Goal: Information Seeking & Learning: Learn about a topic

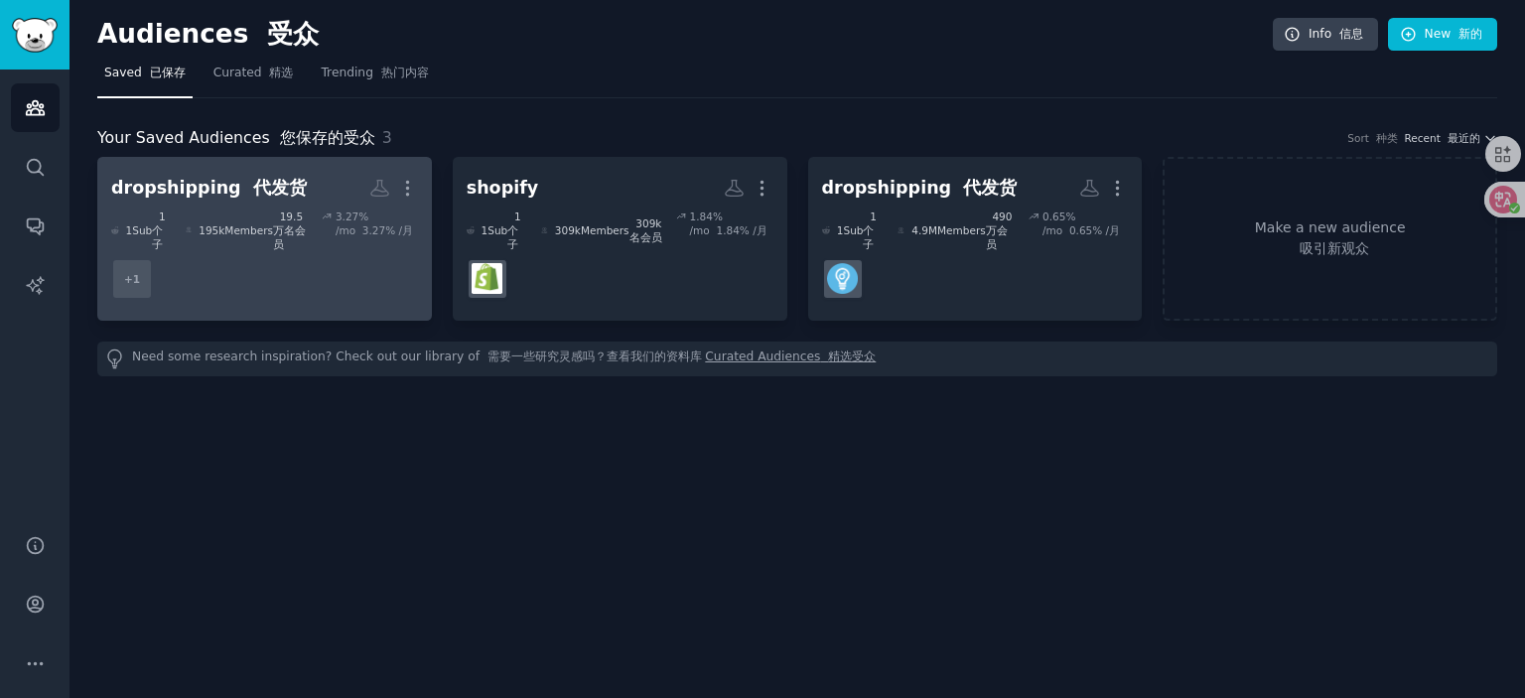
click at [323, 253] on dd "+ 1" at bounding box center [264, 279] width 307 height 56
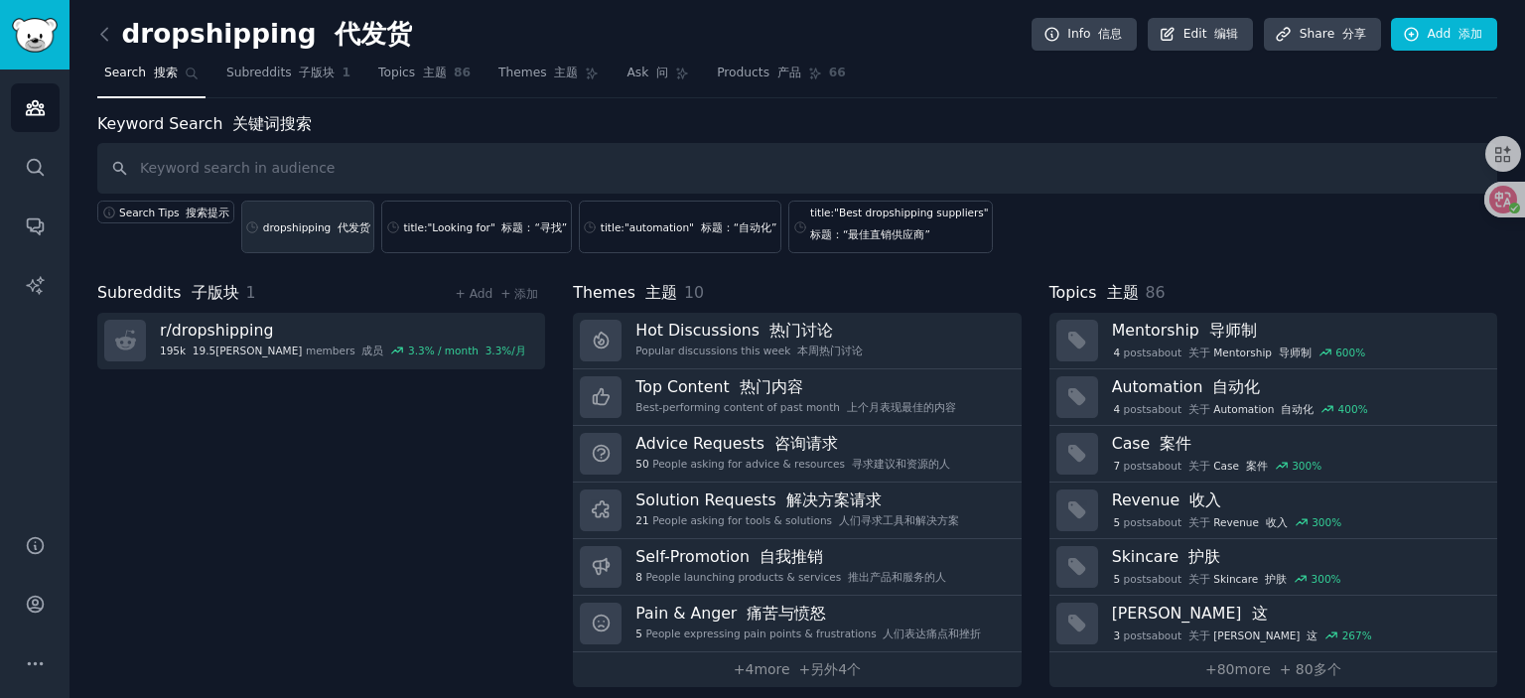
click at [303, 230] on div "dropshipping 代发货" at bounding box center [316, 227] width 107 height 14
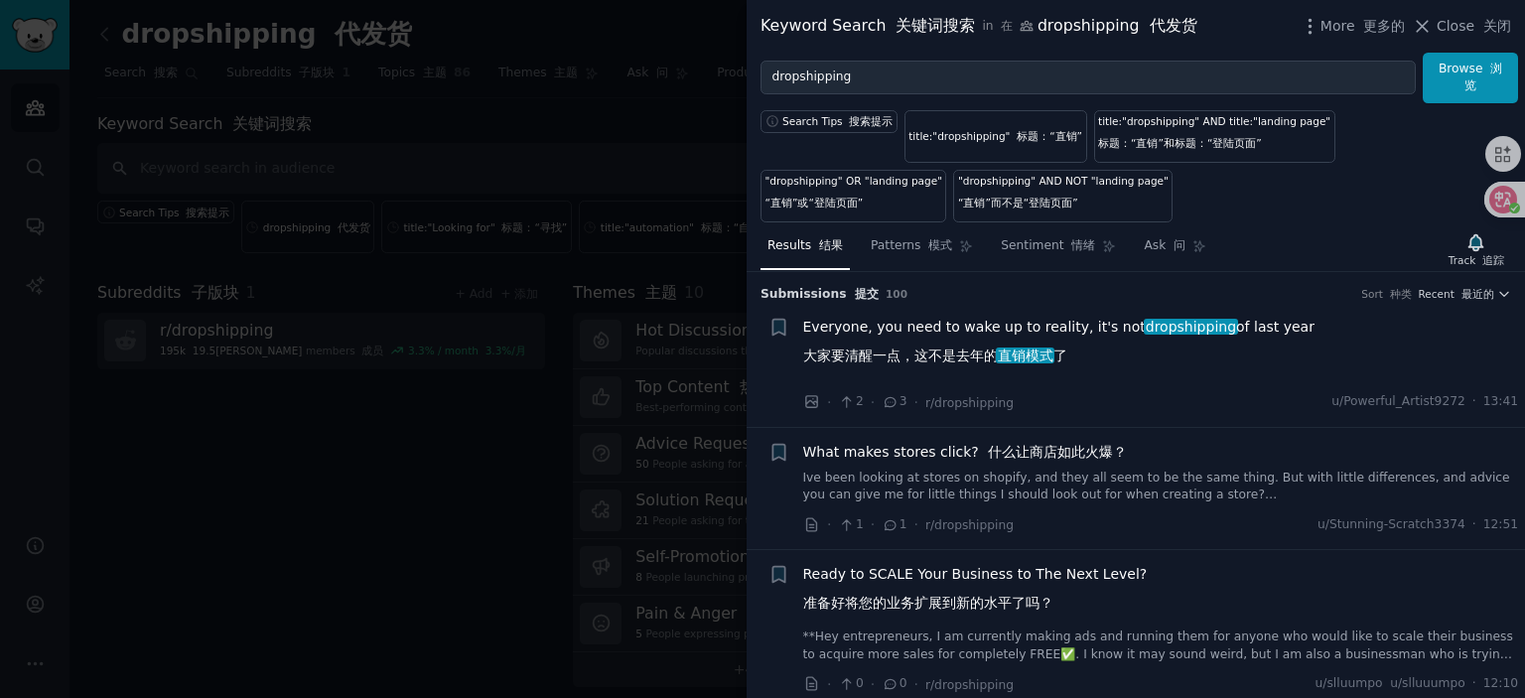
click at [1044, 318] on span "Everyone, you need to wake up to reality, it's not dropshipping of last year 大家…" at bounding box center [1058, 346] width 511 height 58
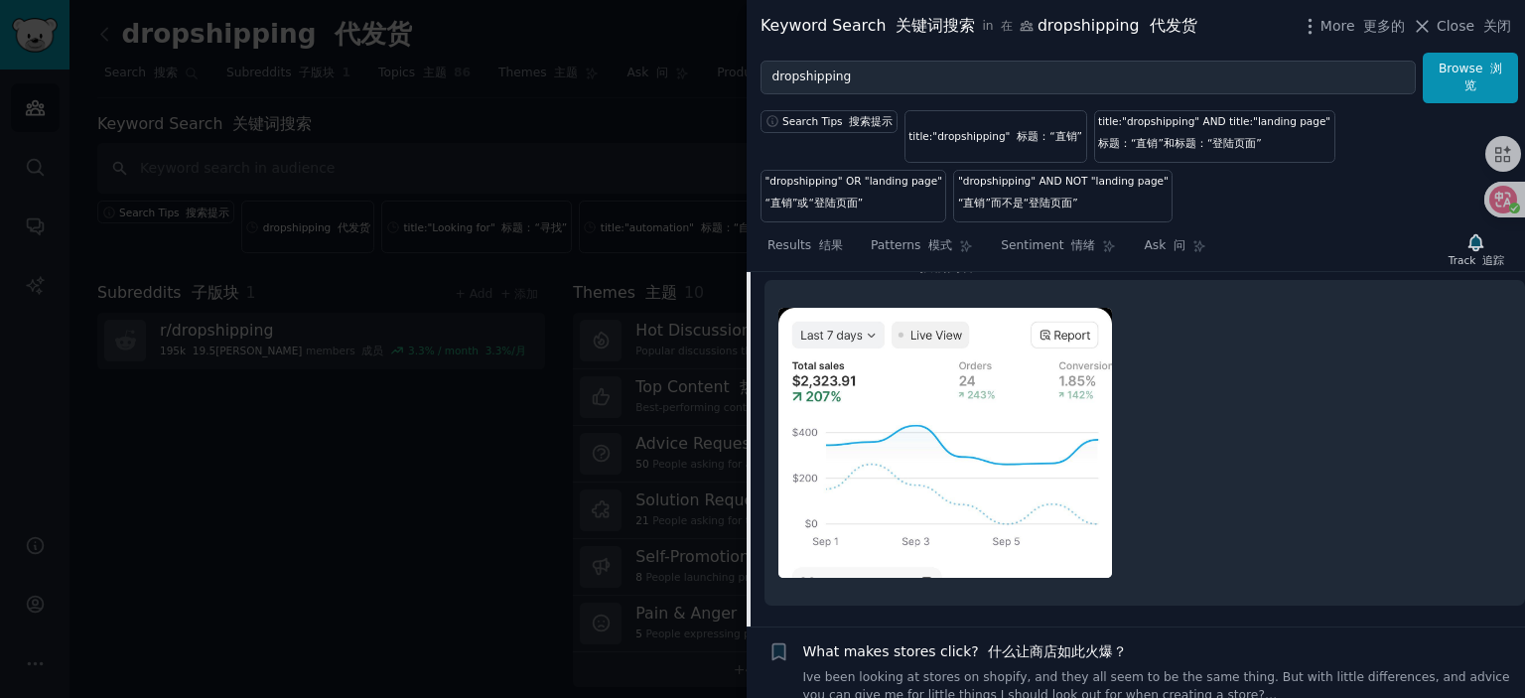
scroll to position [130, 0]
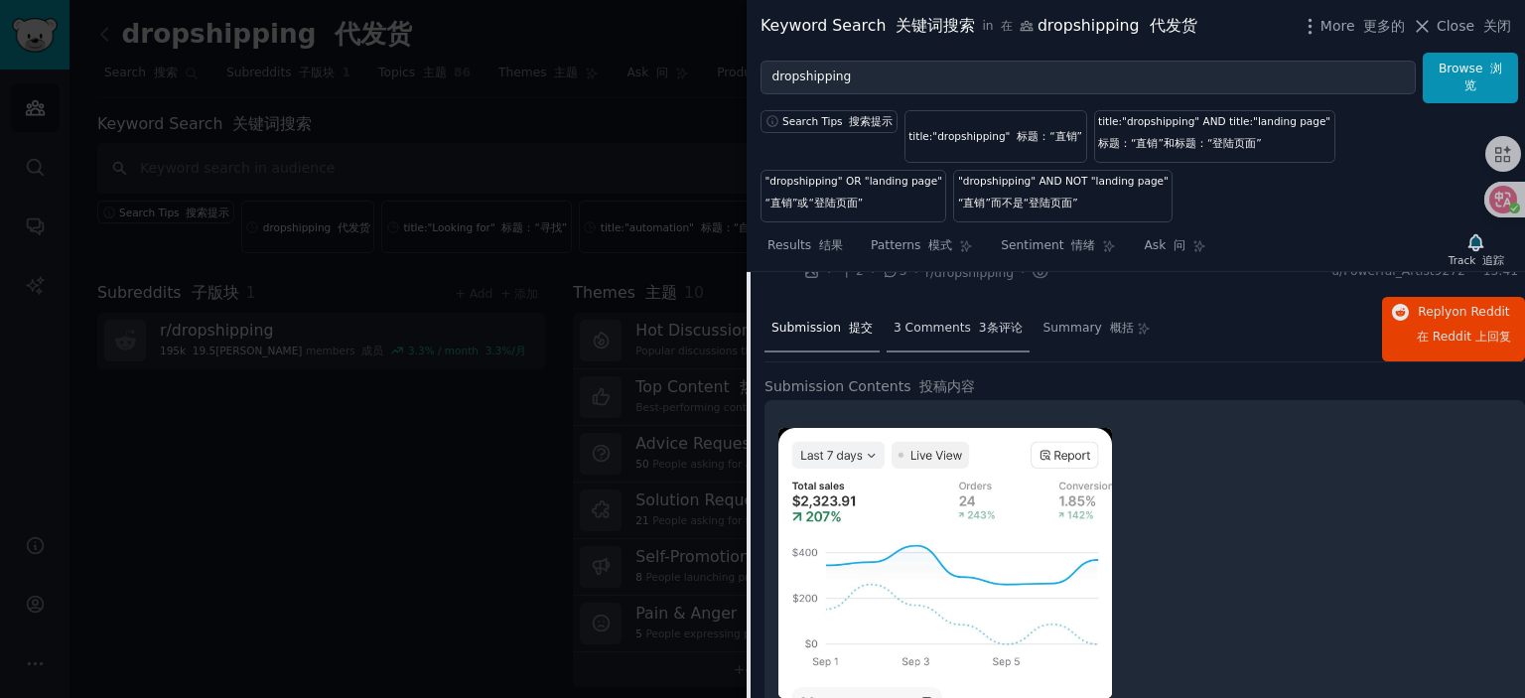
click at [962, 329] on span "3 Comments 3条评论" at bounding box center [958, 329] width 129 height 18
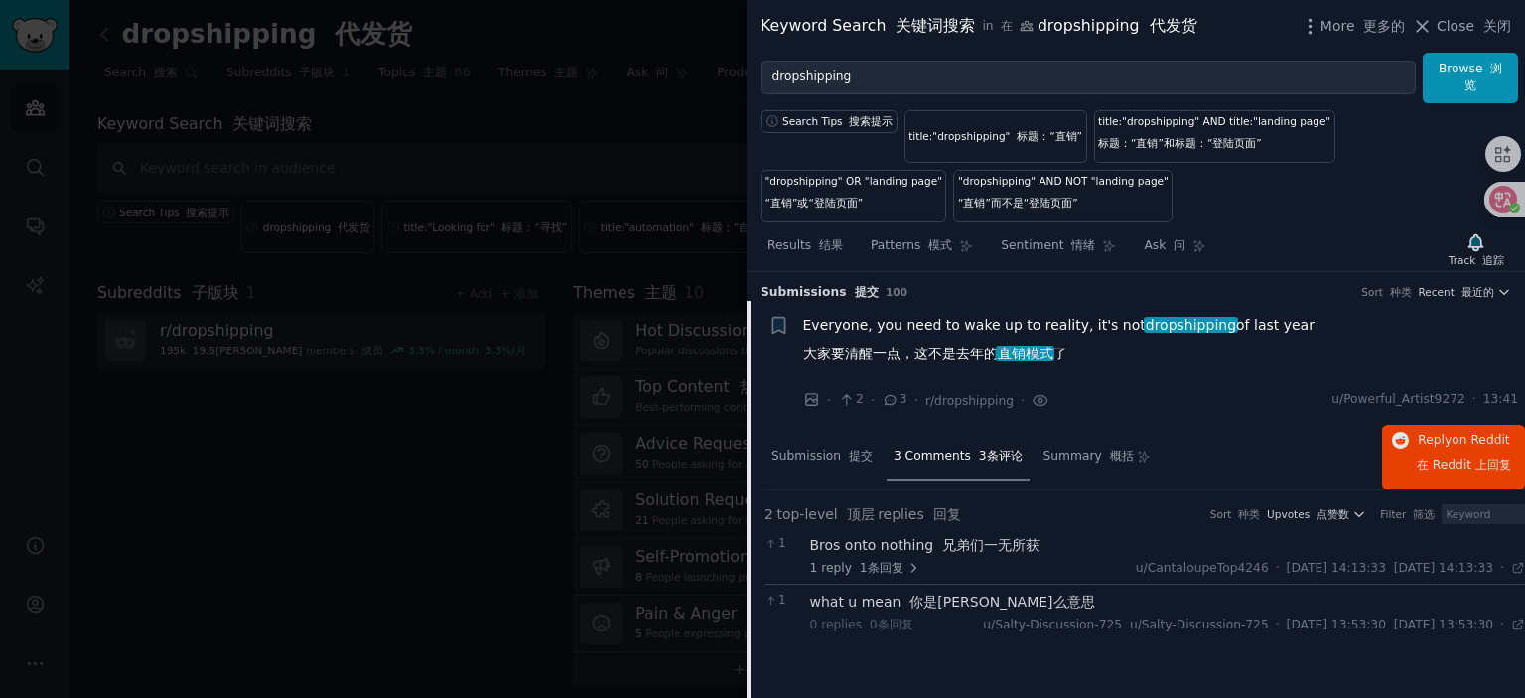
scroll to position [0, 0]
click at [828, 450] on span "Submission 提交" at bounding box center [822, 459] width 101 height 18
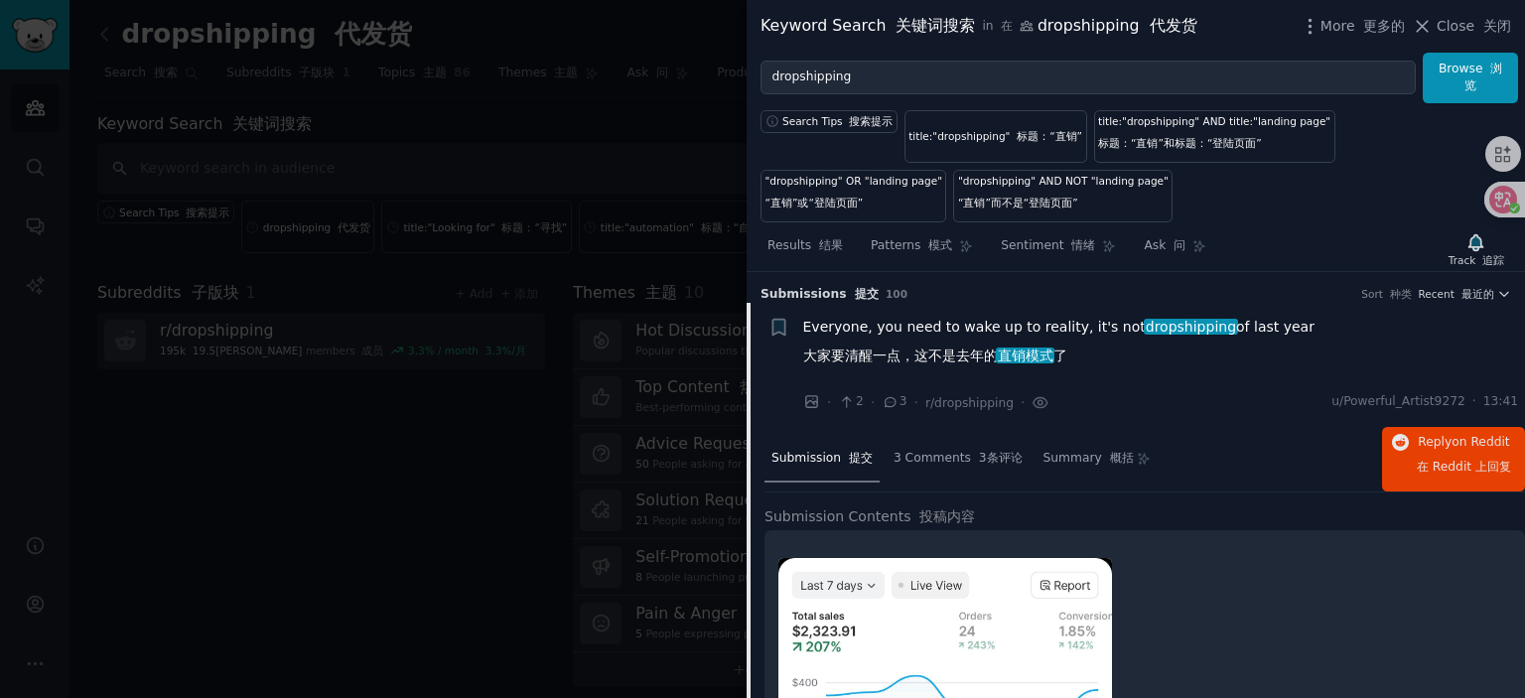
click at [981, 332] on span "Everyone, you need to wake up to reality, it's not dropshipping of last year 大家…" at bounding box center [1058, 346] width 511 height 58
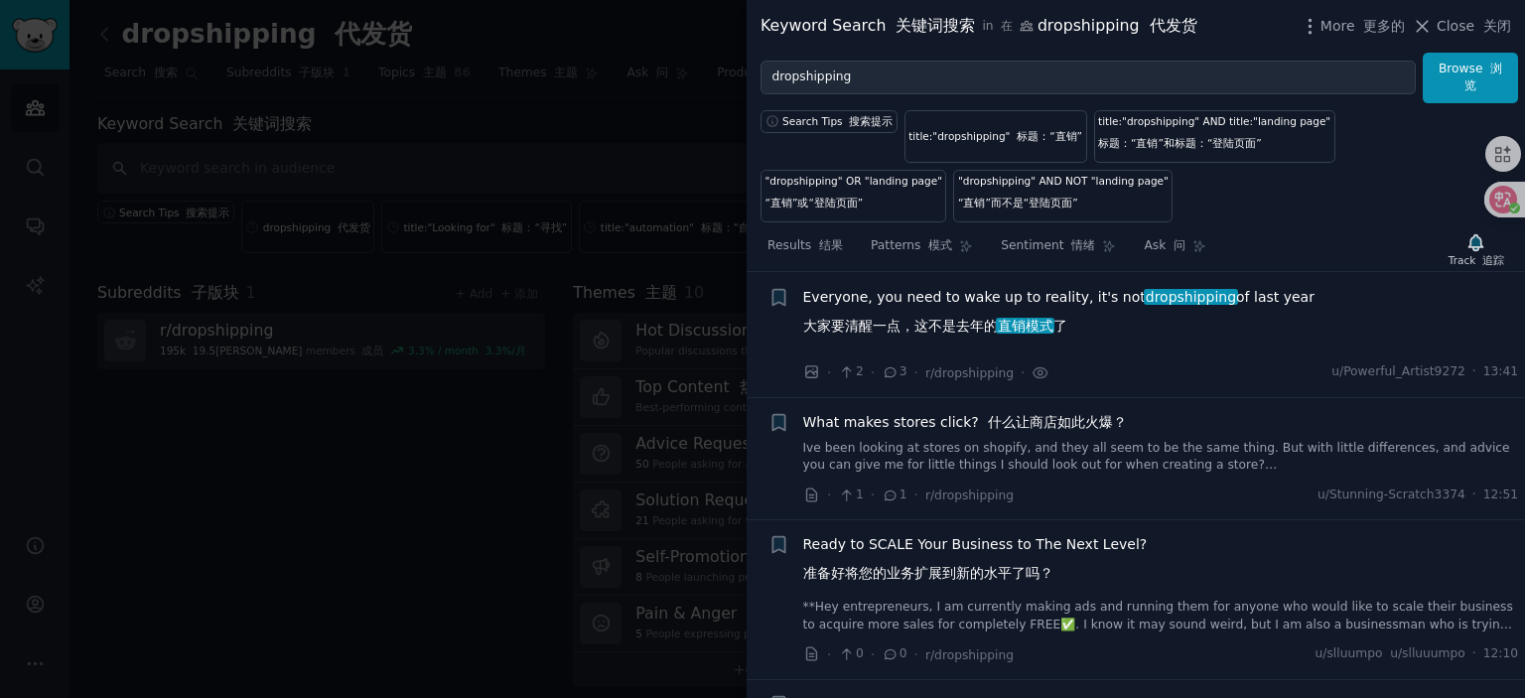
scroll to position [31, 0]
click at [920, 416] on span "What makes stores click? 什么让商店如此火爆？" at bounding box center [965, 421] width 324 height 21
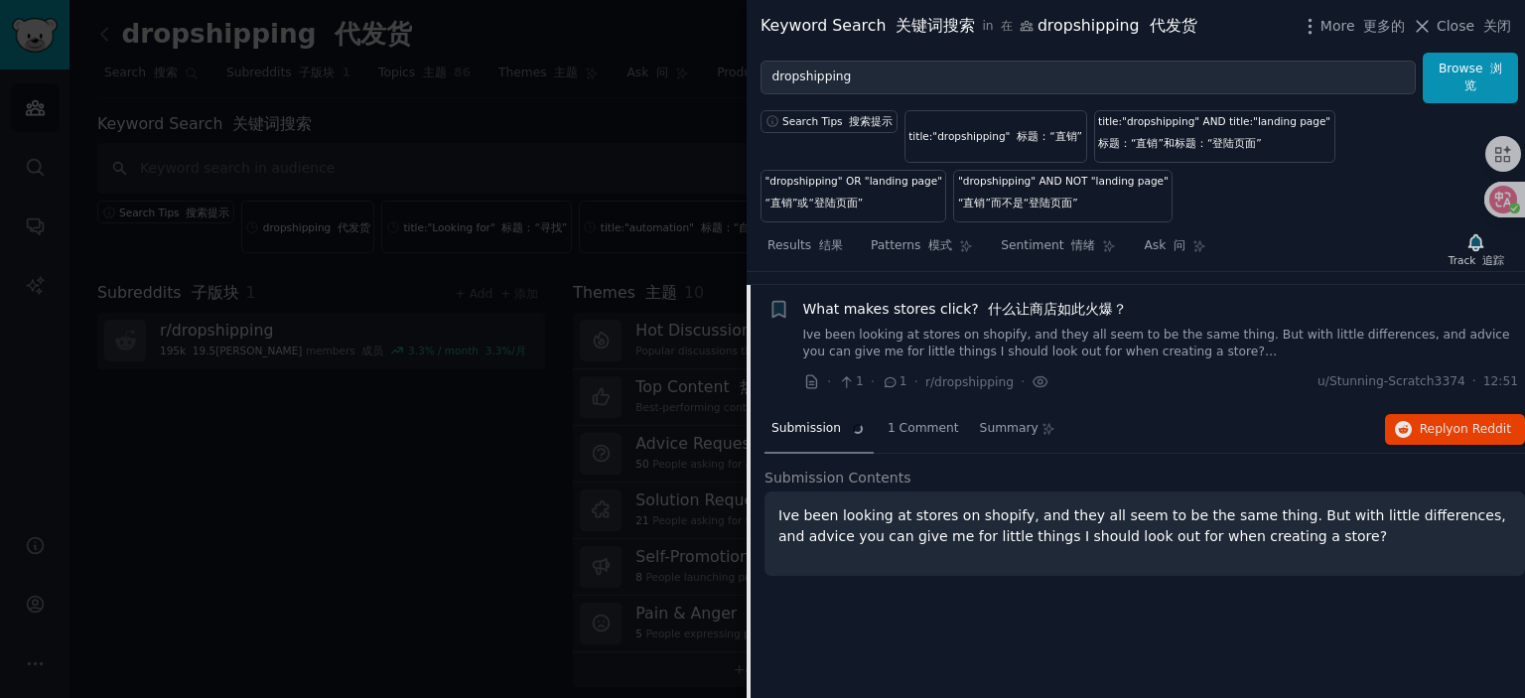
scroll to position [155, 0]
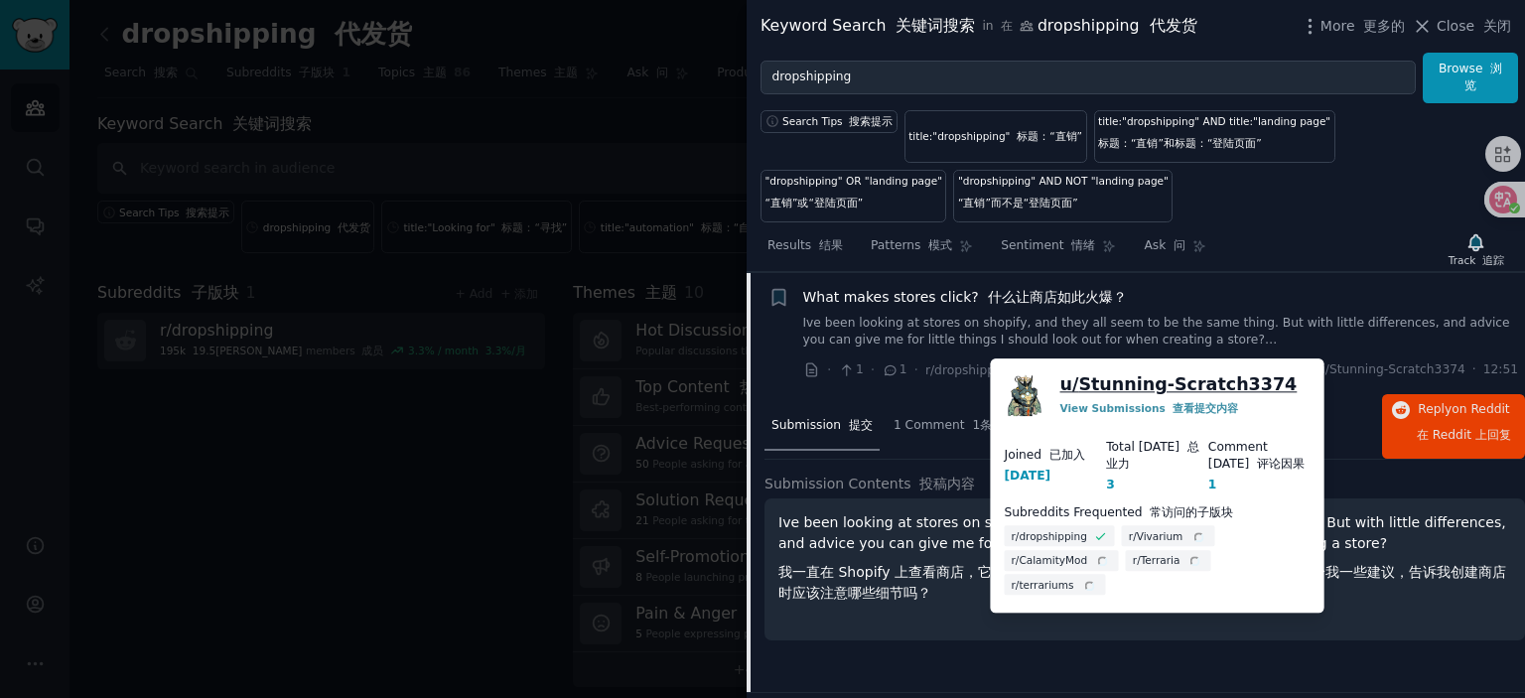
click at [1169, 376] on link "u/ Stunning-Scratch3374" at bounding box center [1178, 384] width 237 height 25
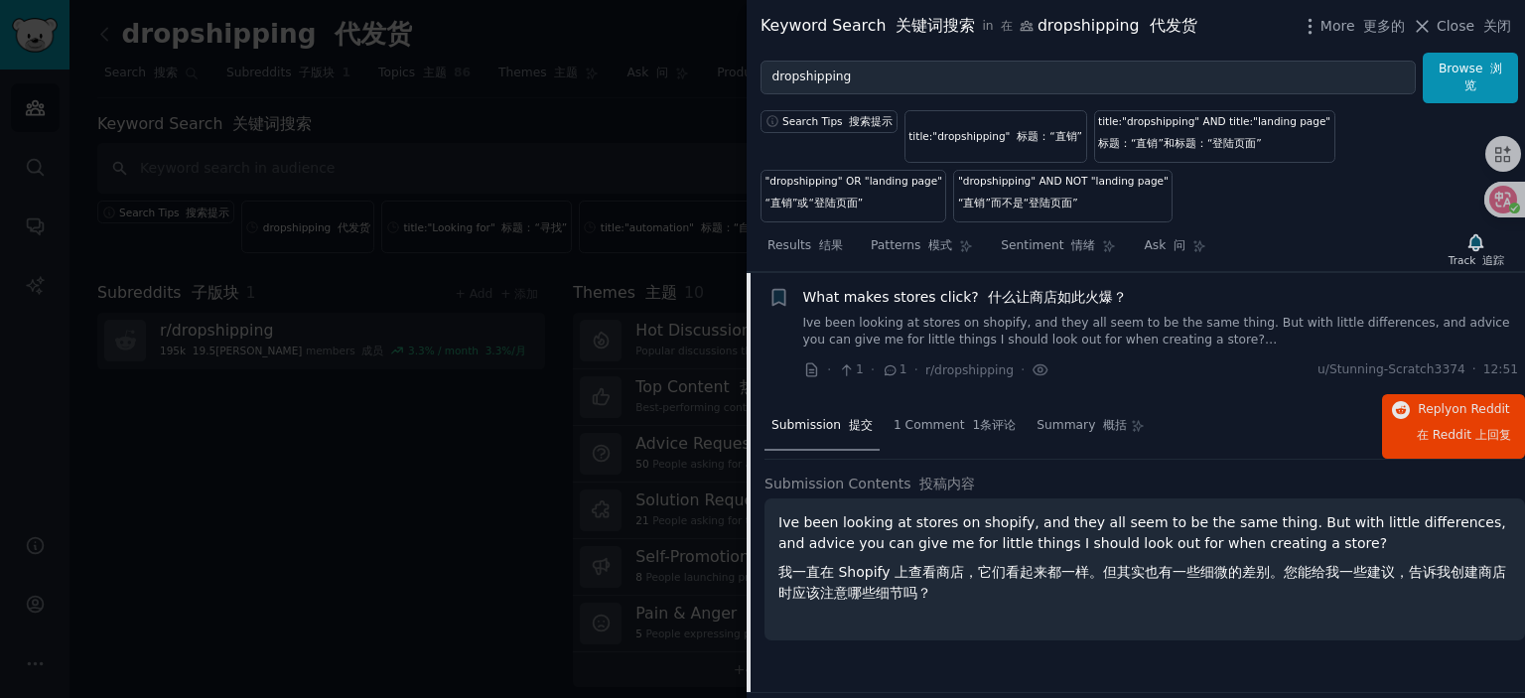
click at [1001, 300] on font "什么让商店如此火爆？" at bounding box center [1057, 297] width 139 height 16
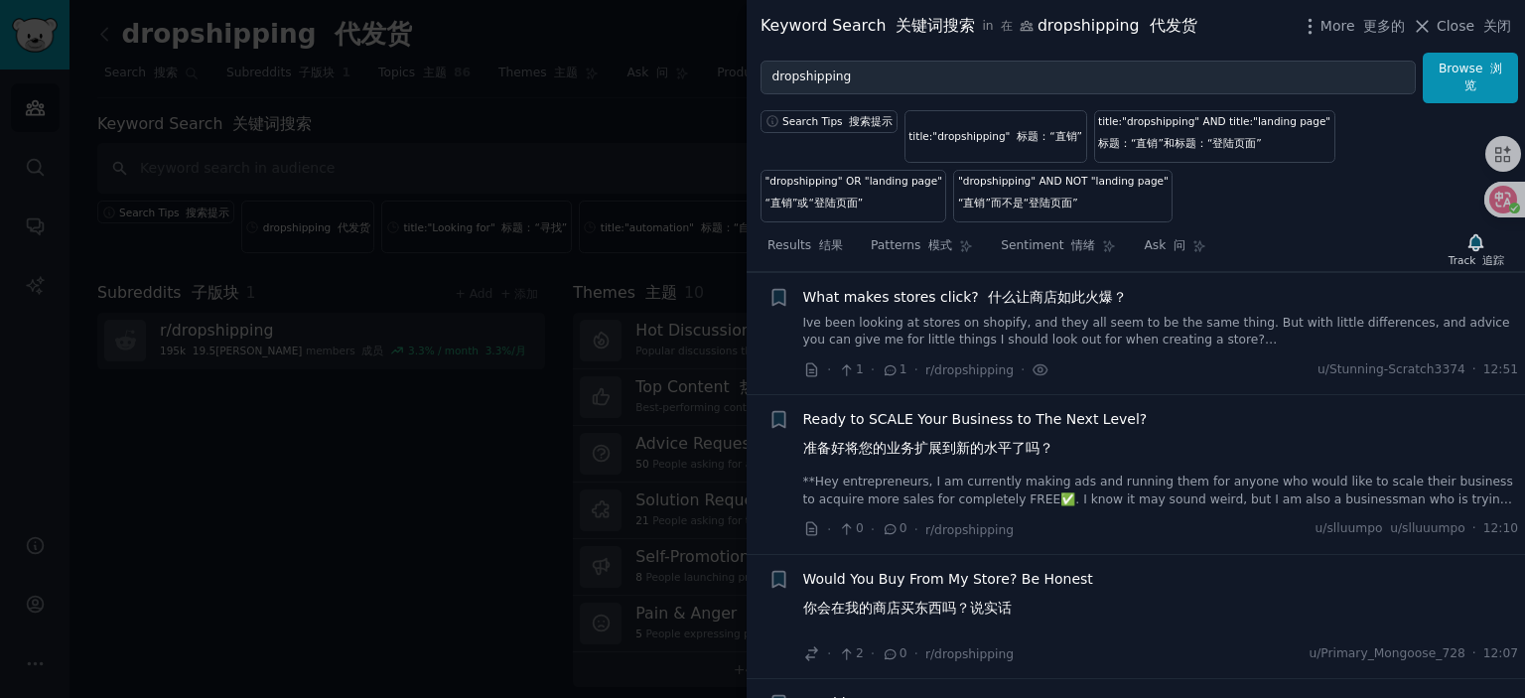
scroll to position [254, 0]
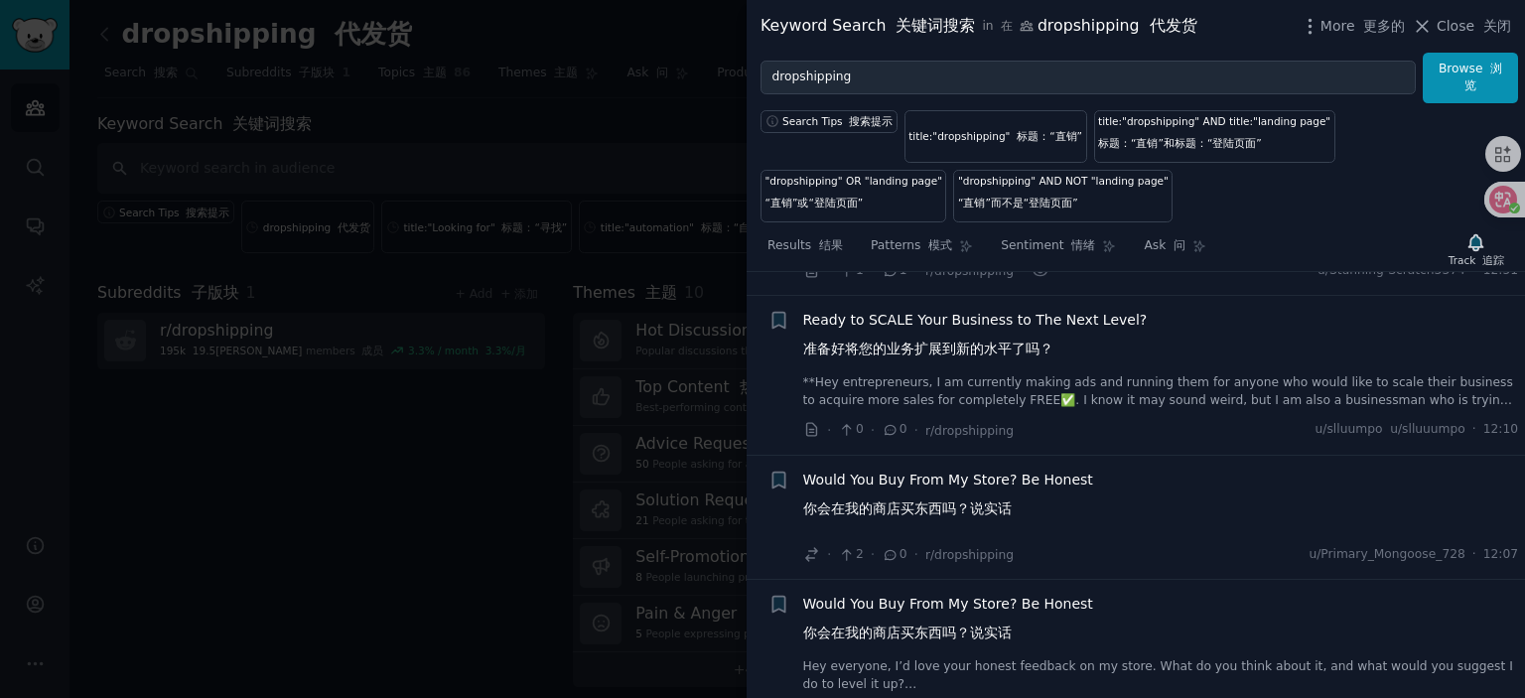
click at [938, 310] on span "Ready to SCALE Your Business to The Next Level? 准备好将您的业务扩展到新的水平了吗？" at bounding box center [975, 339] width 345 height 58
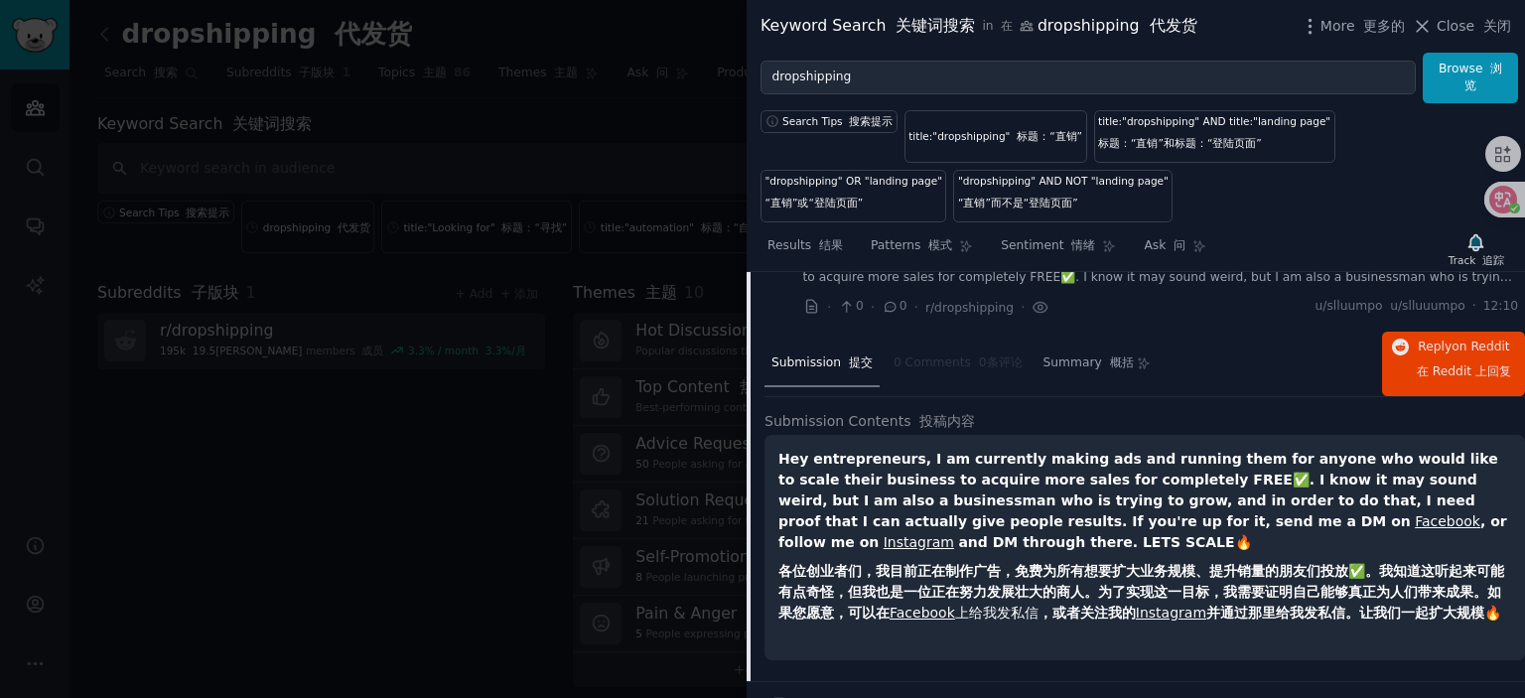
scroll to position [278, 0]
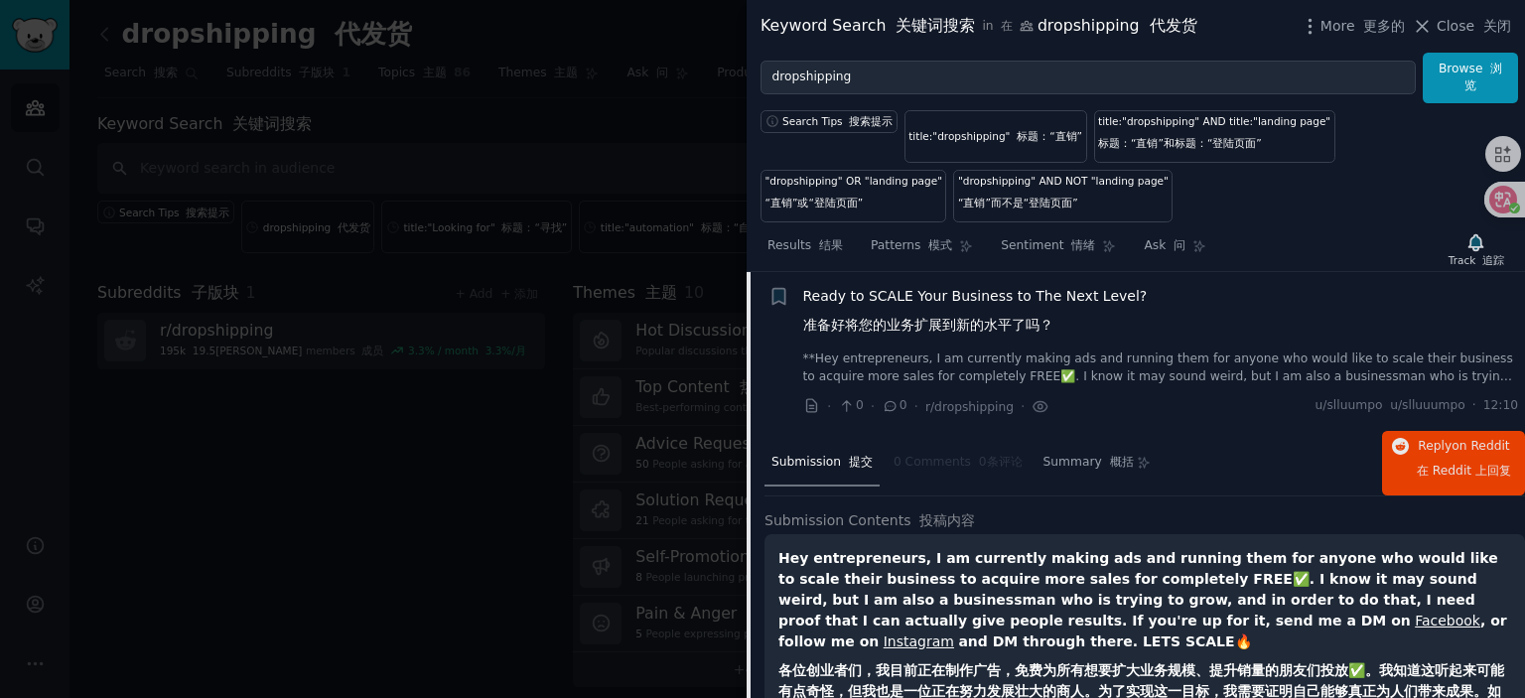
click at [931, 305] on span "Ready to SCALE Your Business to The Next Level? 准备好将您的业务扩展到新的水平了吗？" at bounding box center [975, 315] width 345 height 58
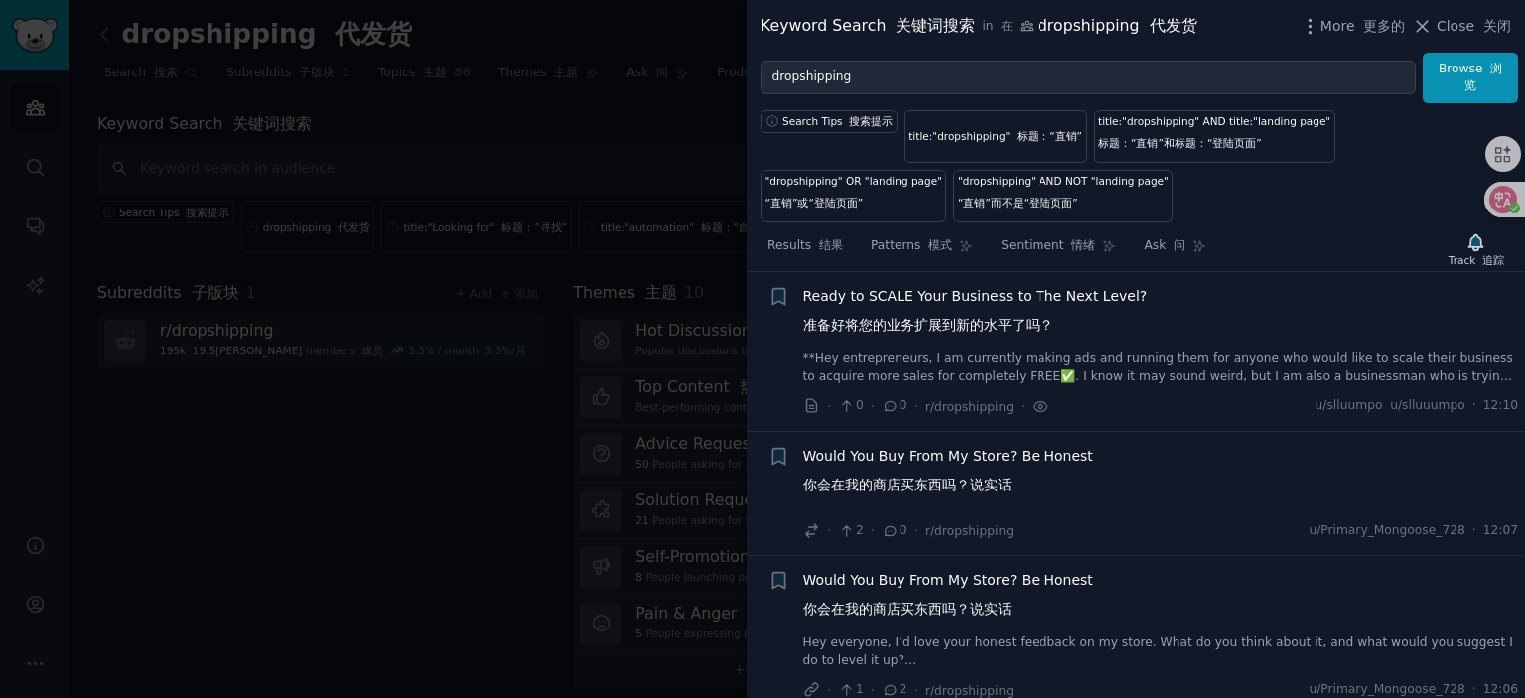
click at [895, 456] on span "Would You Buy From My Store? Be Honest 你会在我的商店买东西吗？说实话" at bounding box center [948, 475] width 290 height 58
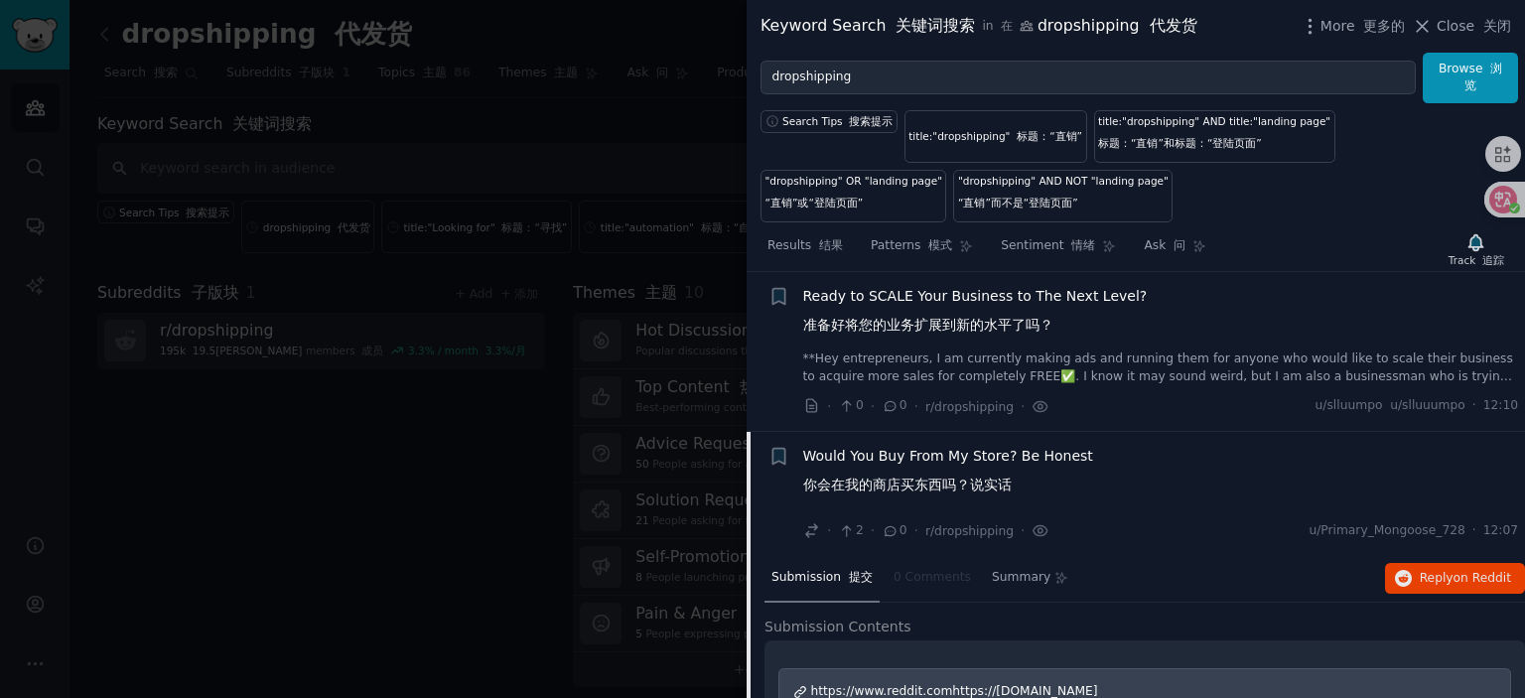
scroll to position [437, 0]
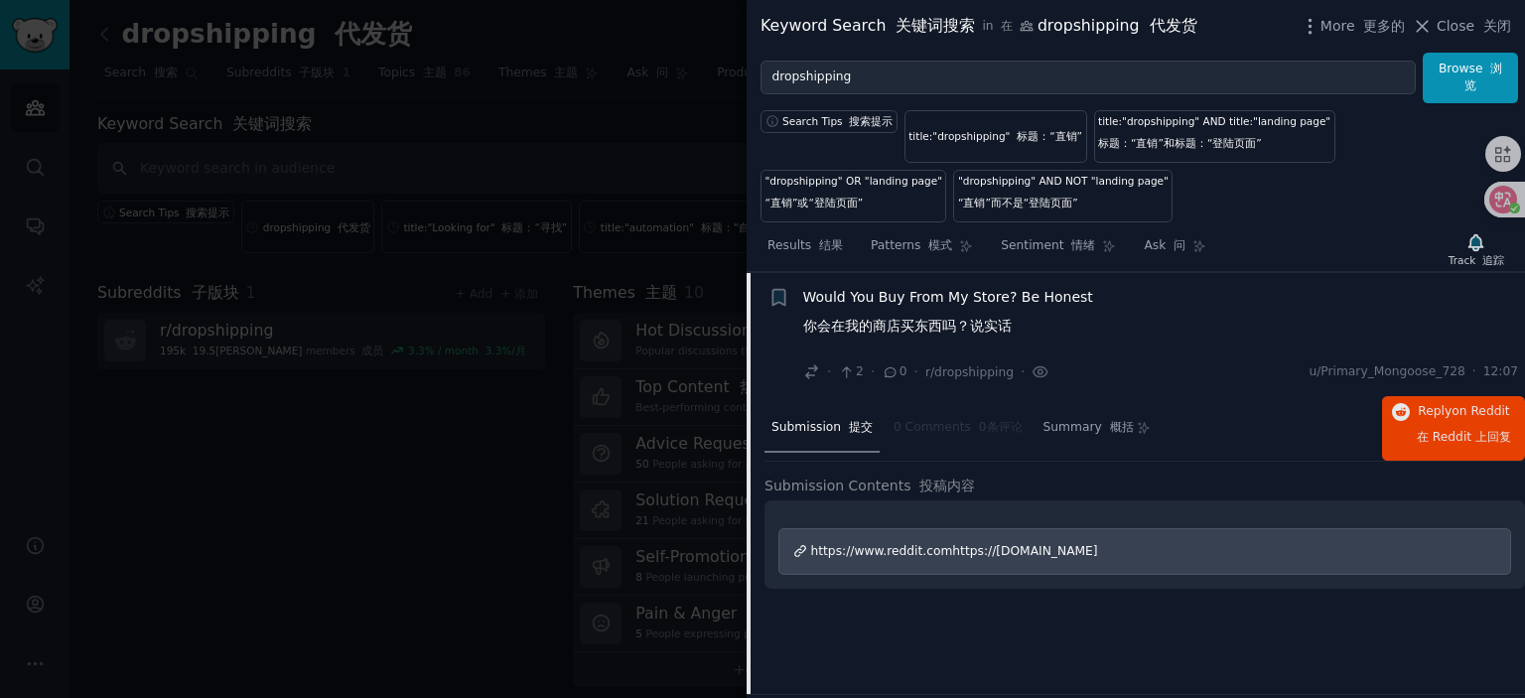
click at [941, 547] on span "https://www.reddit.comhttps://[DOMAIN_NAME]" at bounding box center [954, 551] width 287 height 14
click at [934, 291] on span "Would You Buy From My Store? Be Honest 你会在我的商店买东西吗？说实话" at bounding box center [948, 316] width 290 height 58
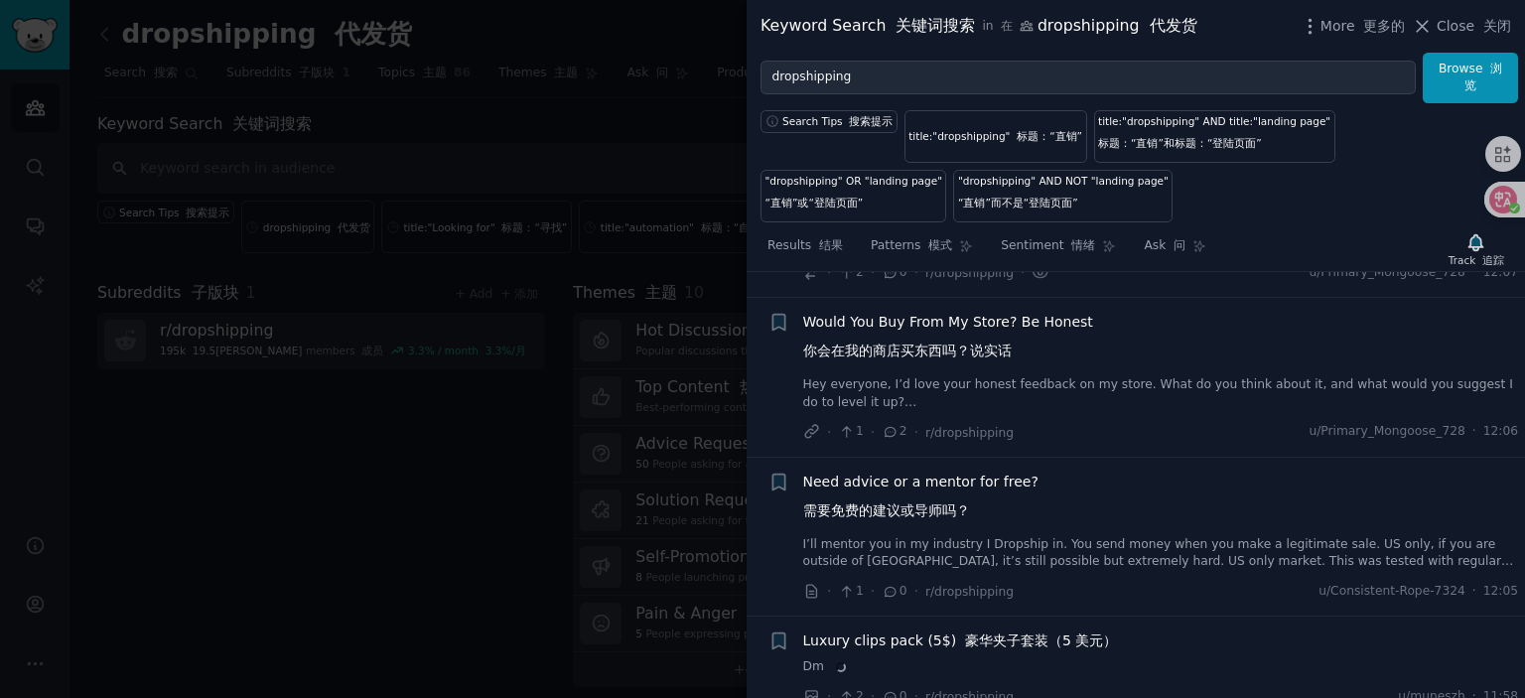
scroll to position [635, 0]
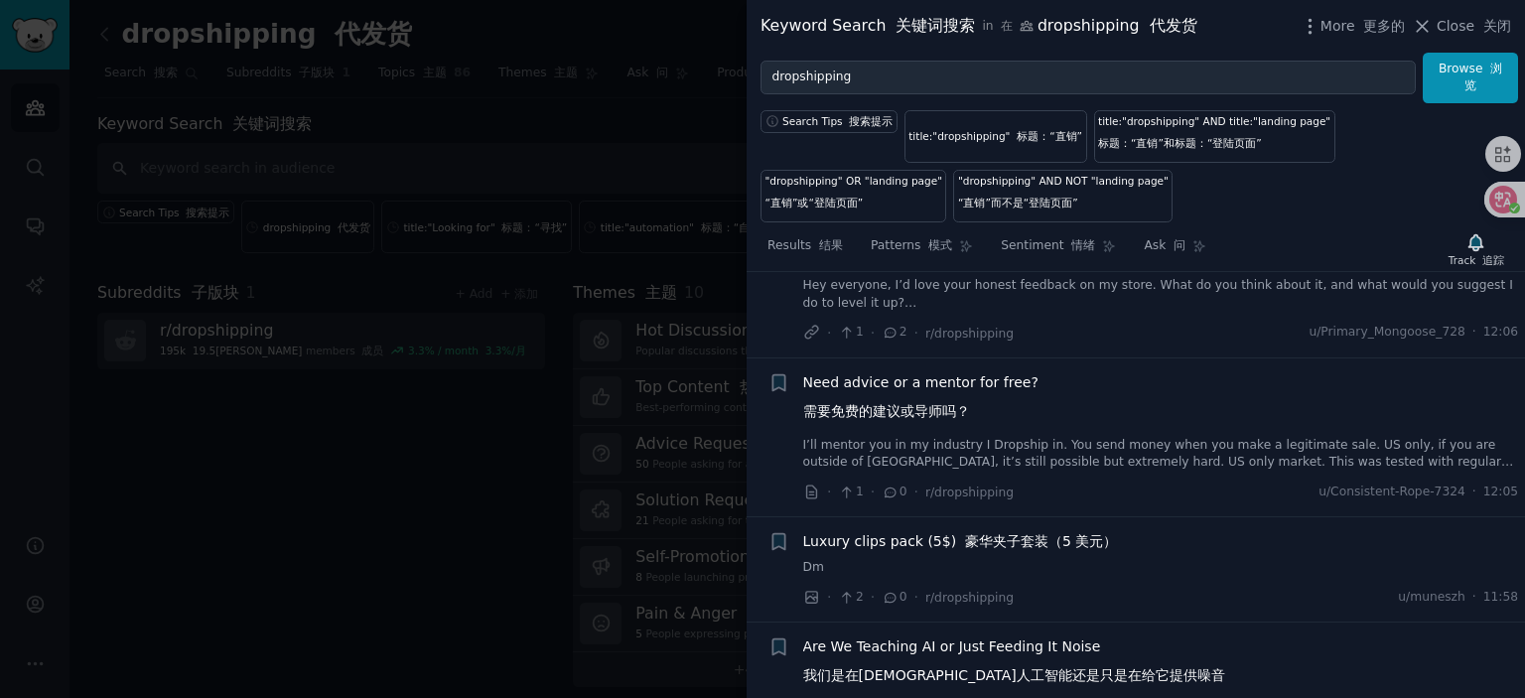
click at [904, 376] on span "Need advice or a mentor for free? 需要免费的建议或导师吗？" at bounding box center [920, 401] width 235 height 58
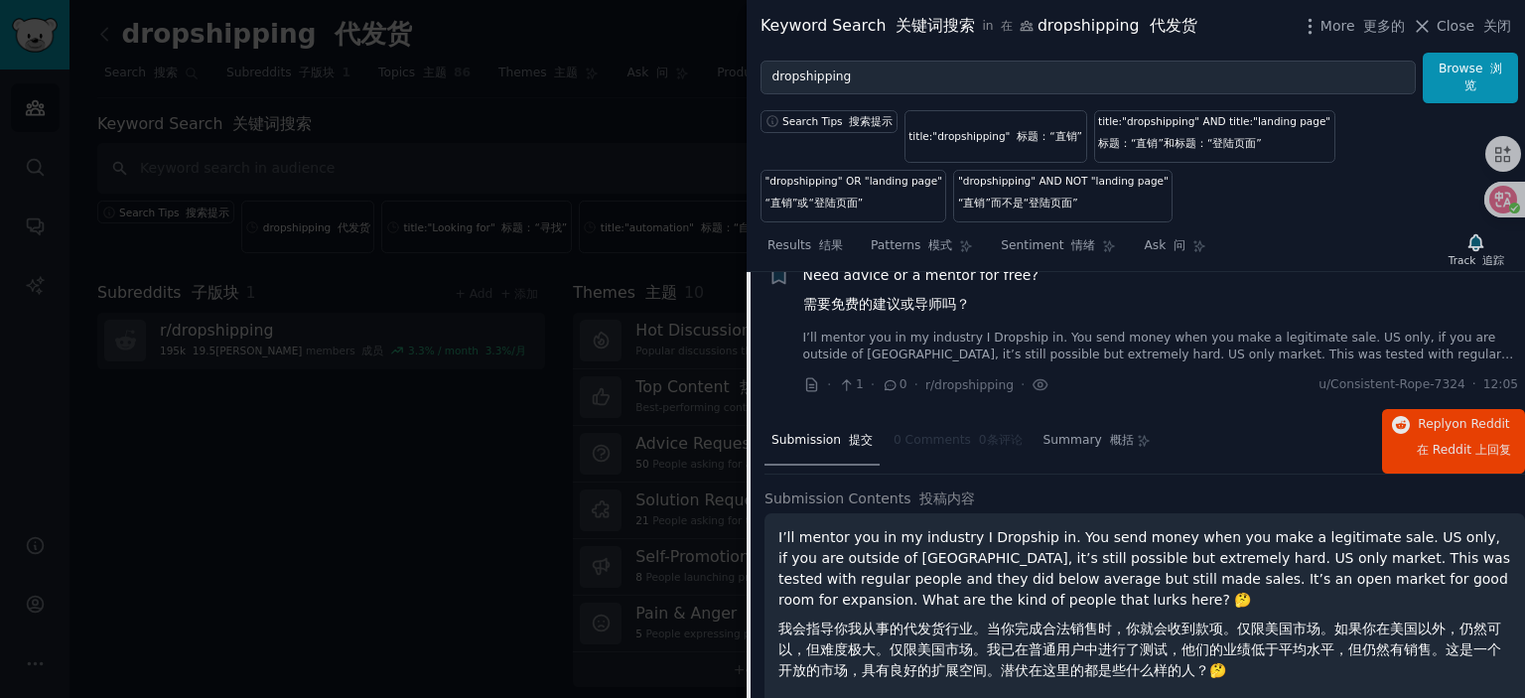
scroll to position [721, 0]
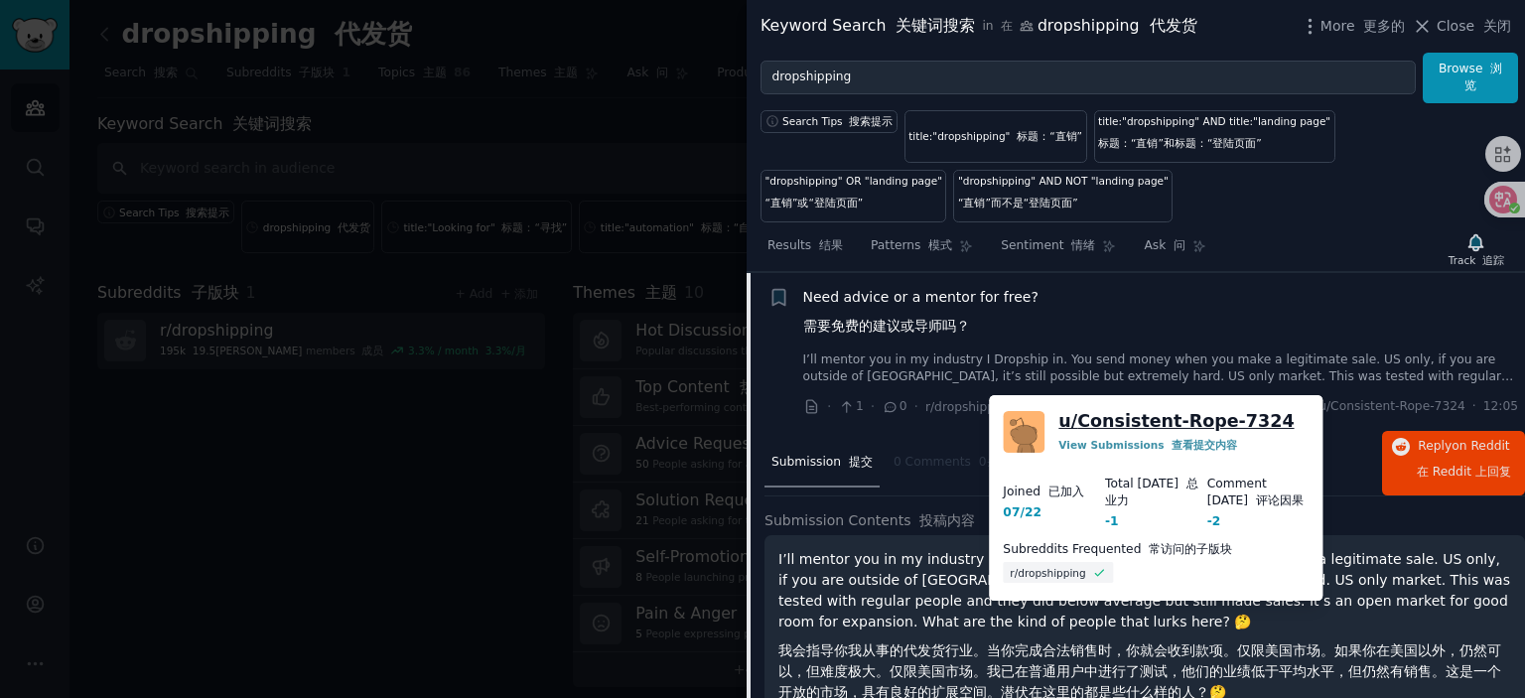
click at [1236, 416] on link "u/ Consistent-Rope-7324" at bounding box center [1175, 421] width 235 height 25
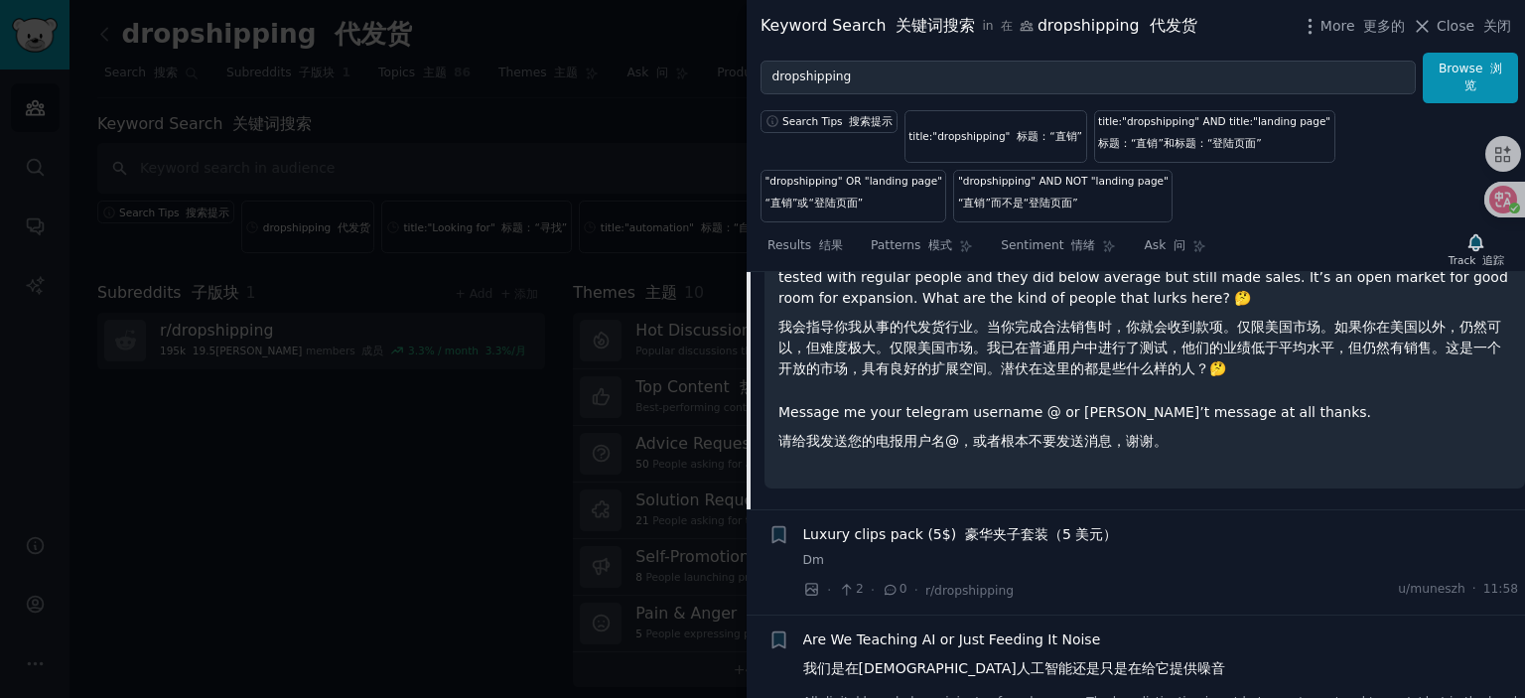
scroll to position [1217, 0]
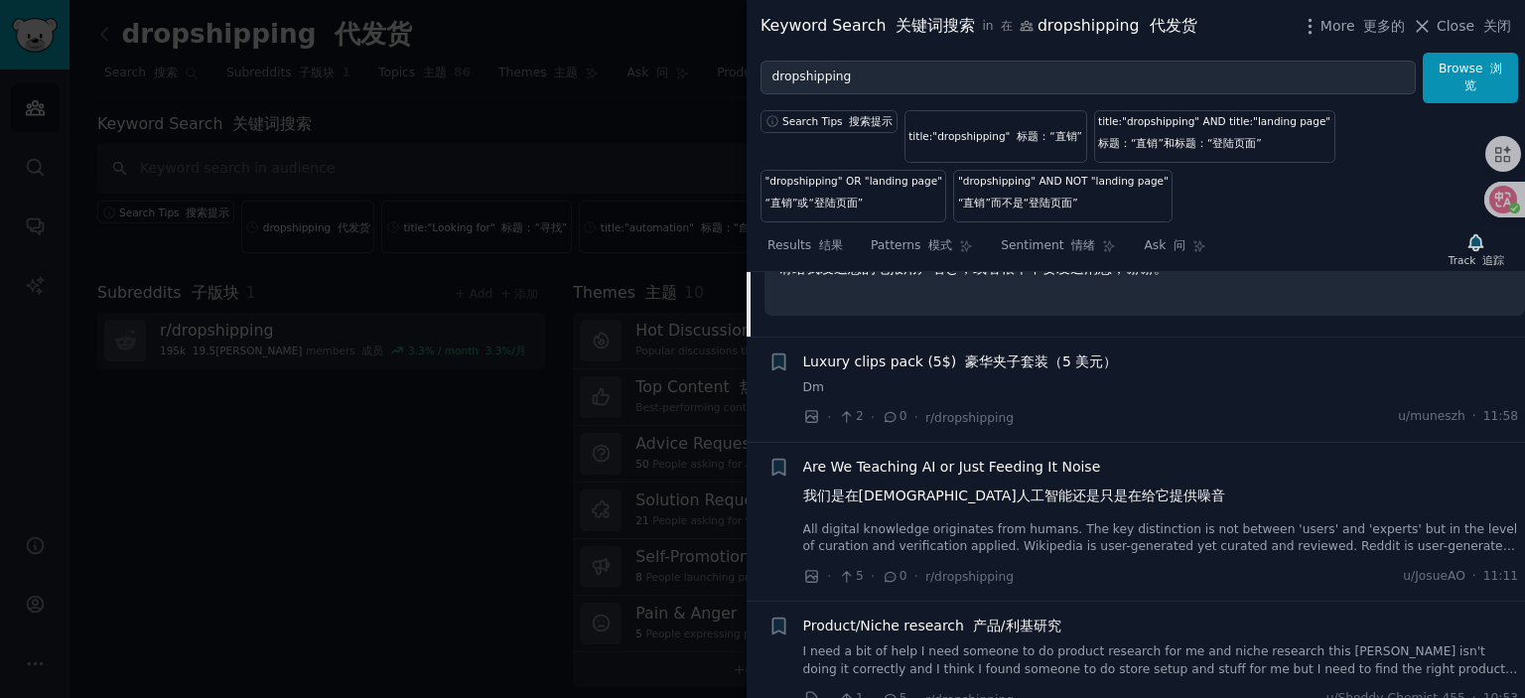
click at [969, 364] on font "豪华夹子套装（5 美元）" at bounding box center [1041, 361] width 152 height 16
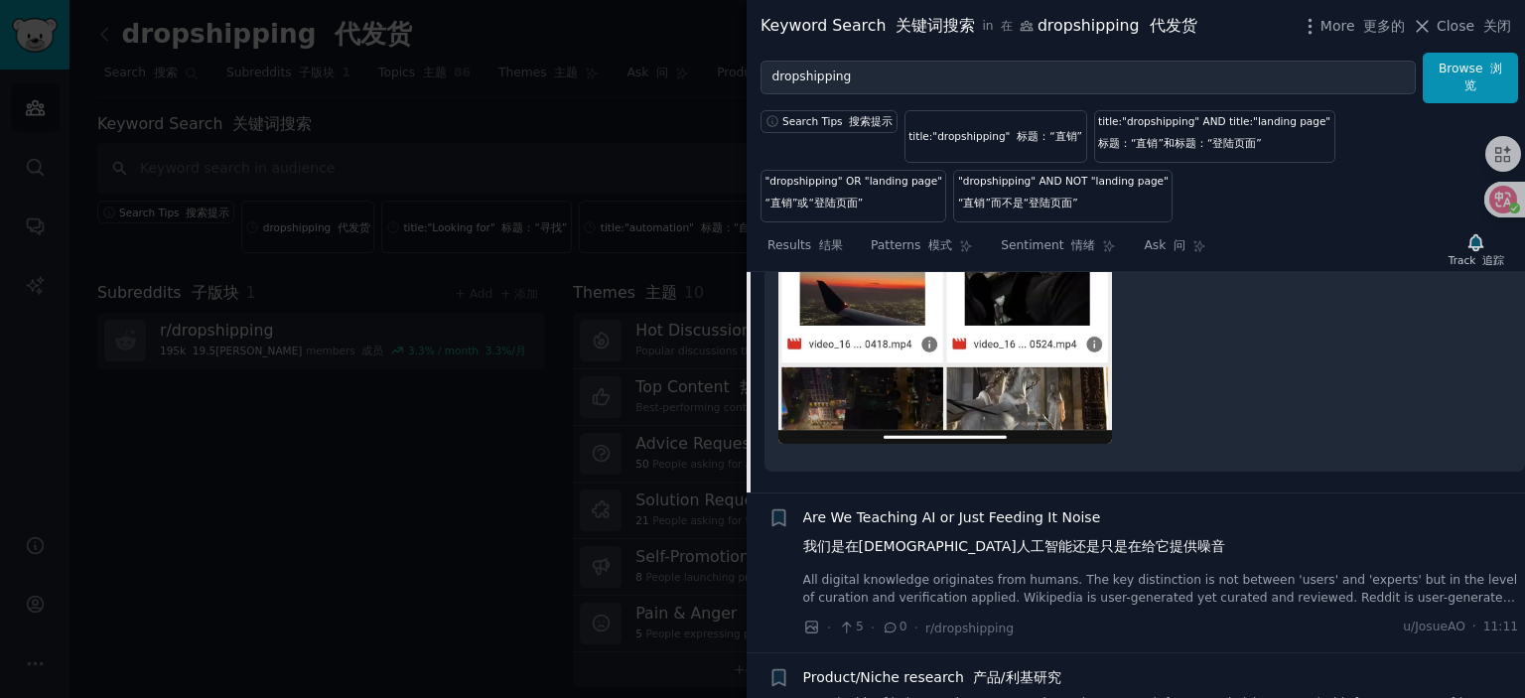
scroll to position [4057, 0]
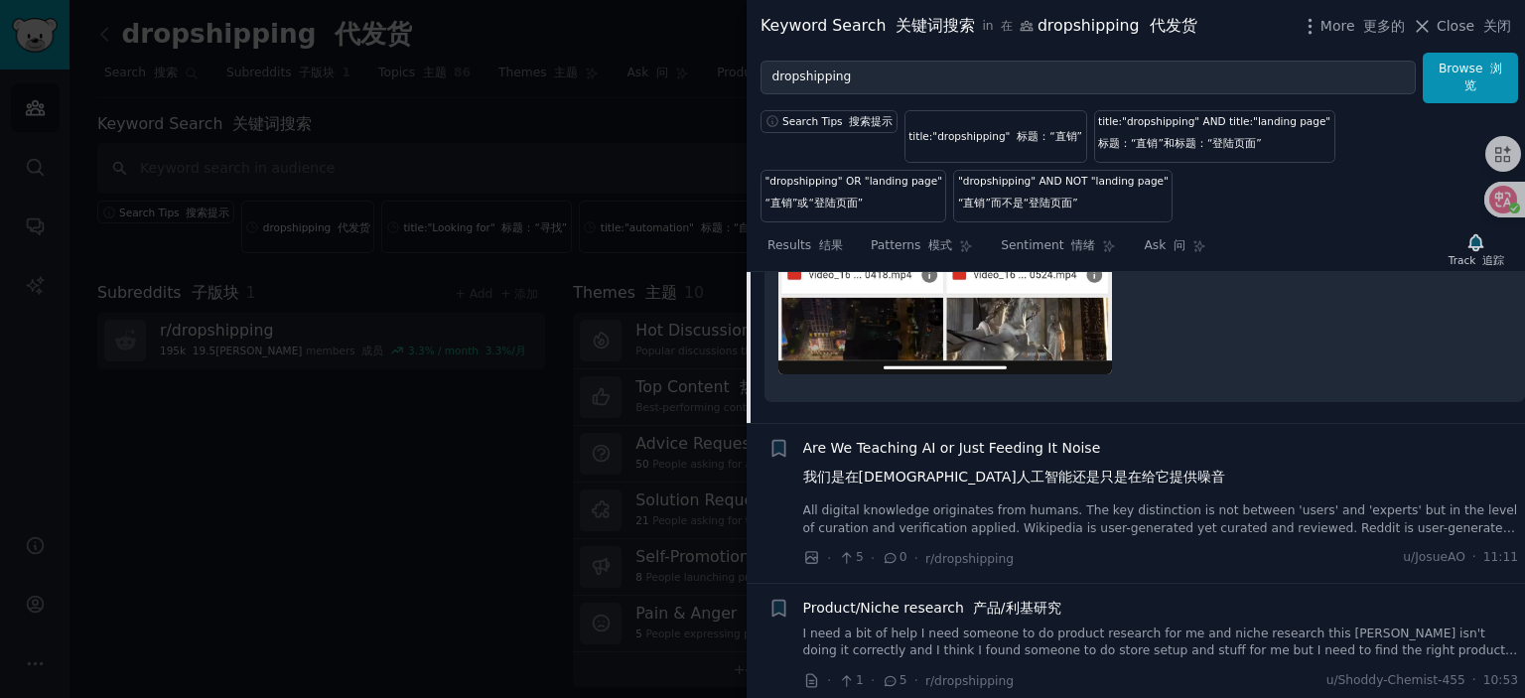
click at [968, 439] on span "Are We Teaching AI or Just Feeding It Noise 我们是在教人工智能还是只是在给它提供噪音" at bounding box center [1014, 467] width 422 height 58
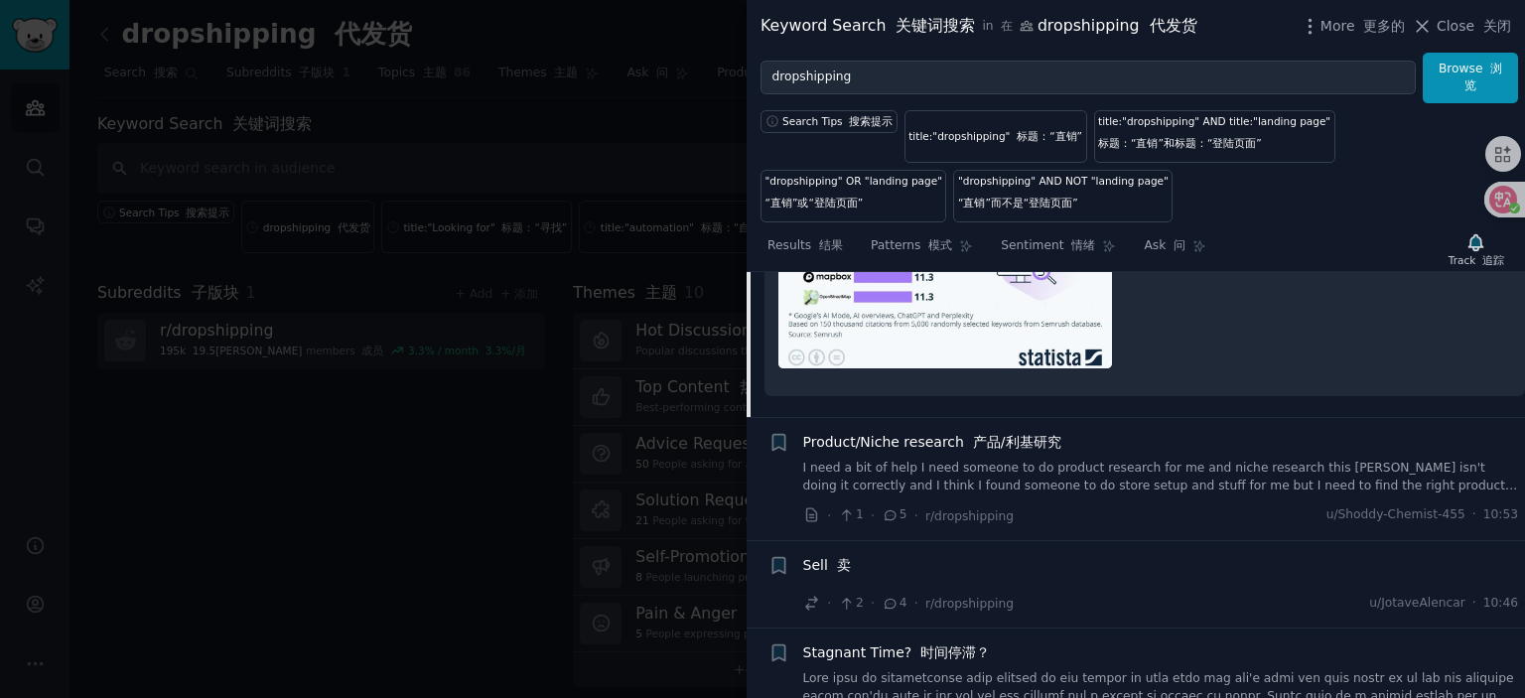
scroll to position [1978, 0]
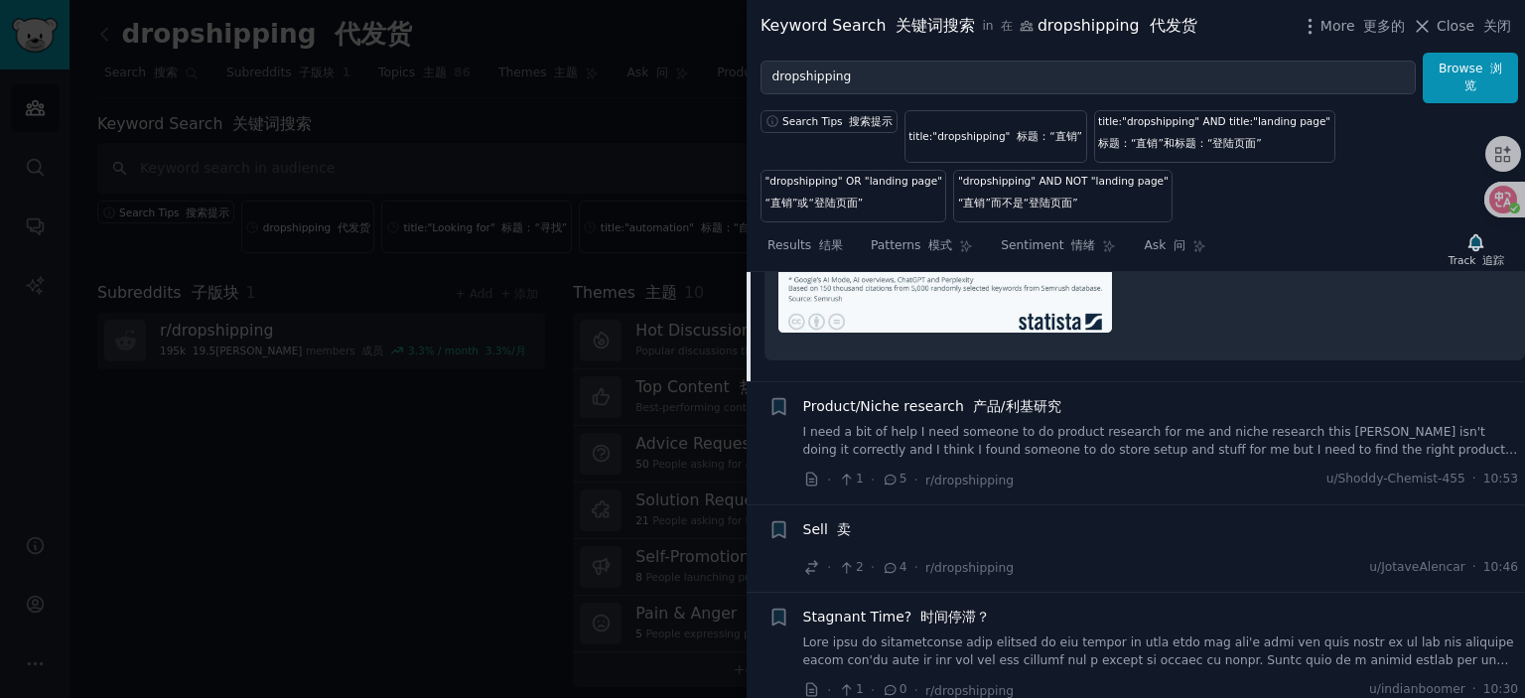
click at [949, 406] on span "Product/Niche research 产品/利基研究" at bounding box center [932, 406] width 258 height 21
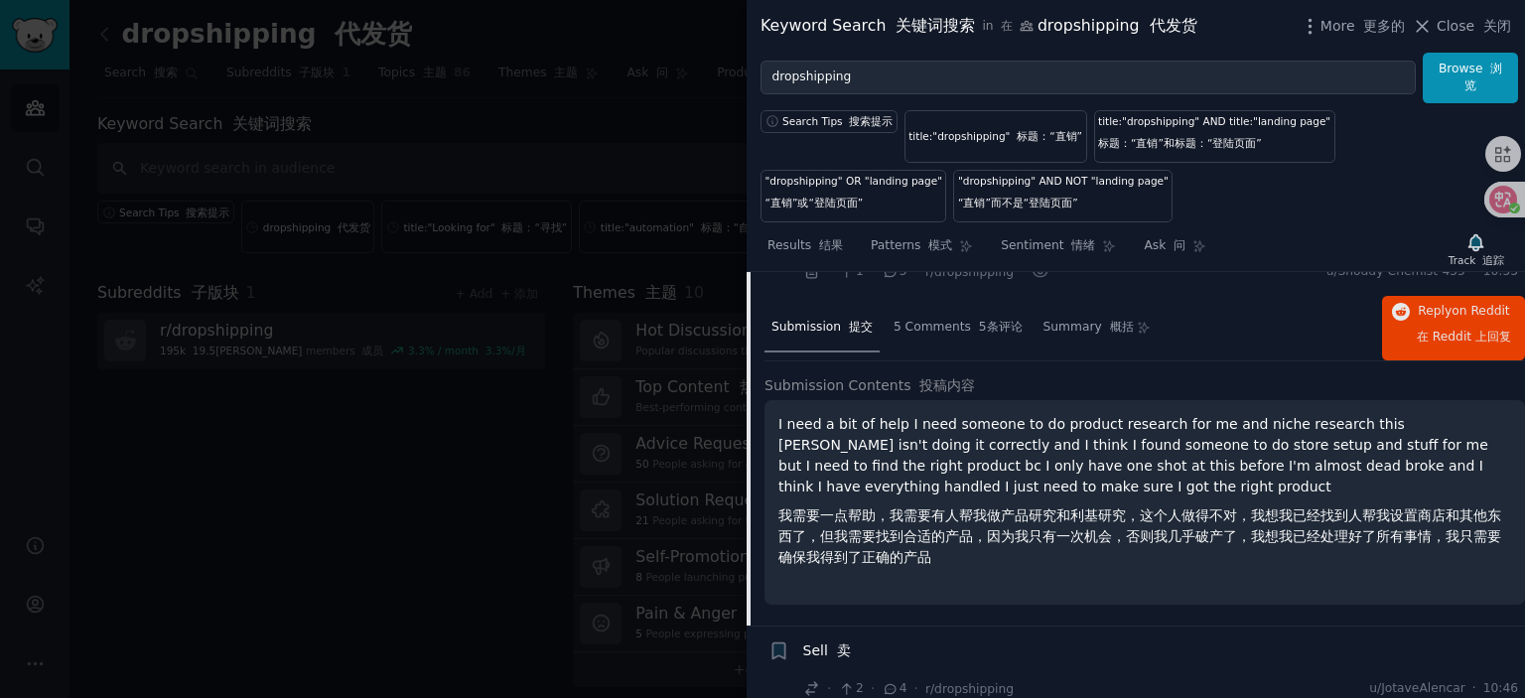
scroll to position [1144, 0]
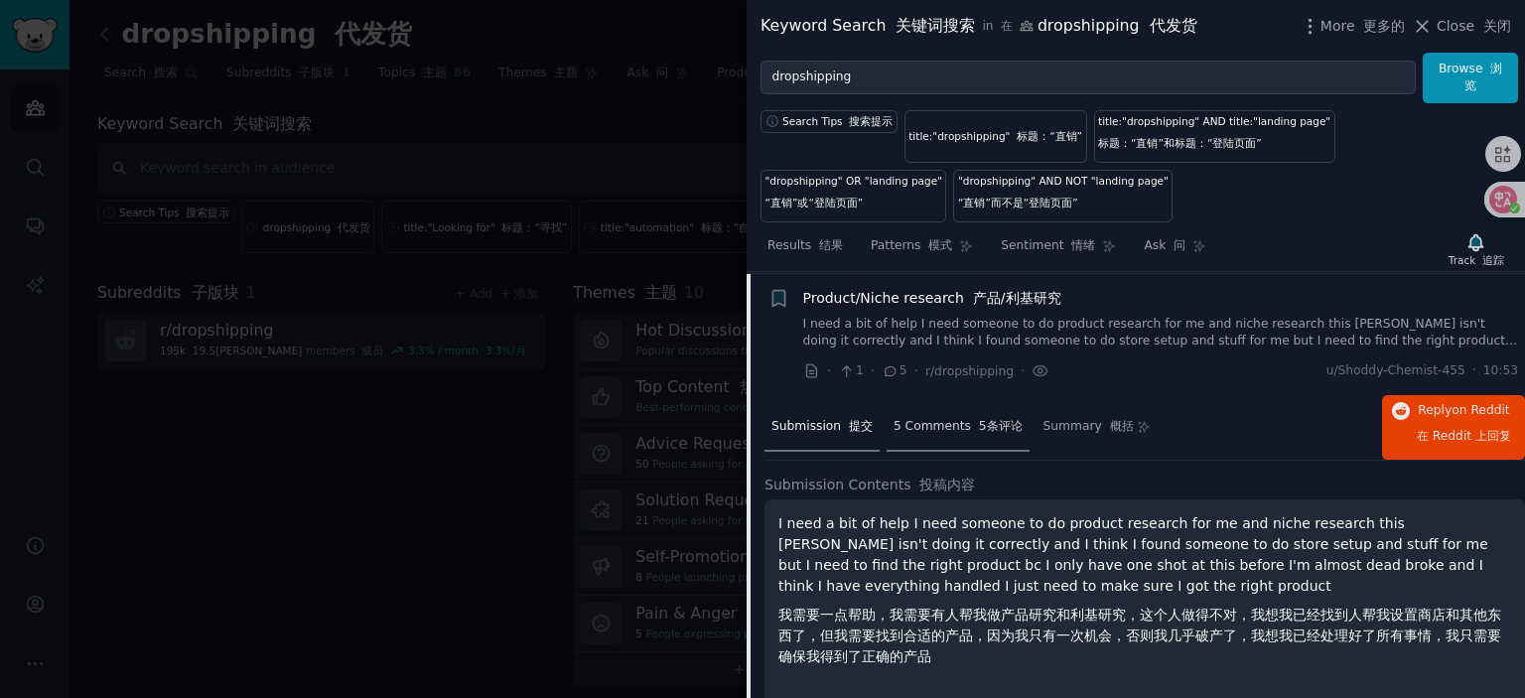
click at [942, 418] on span "5 Comments 5条评论" at bounding box center [958, 427] width 129 height 18
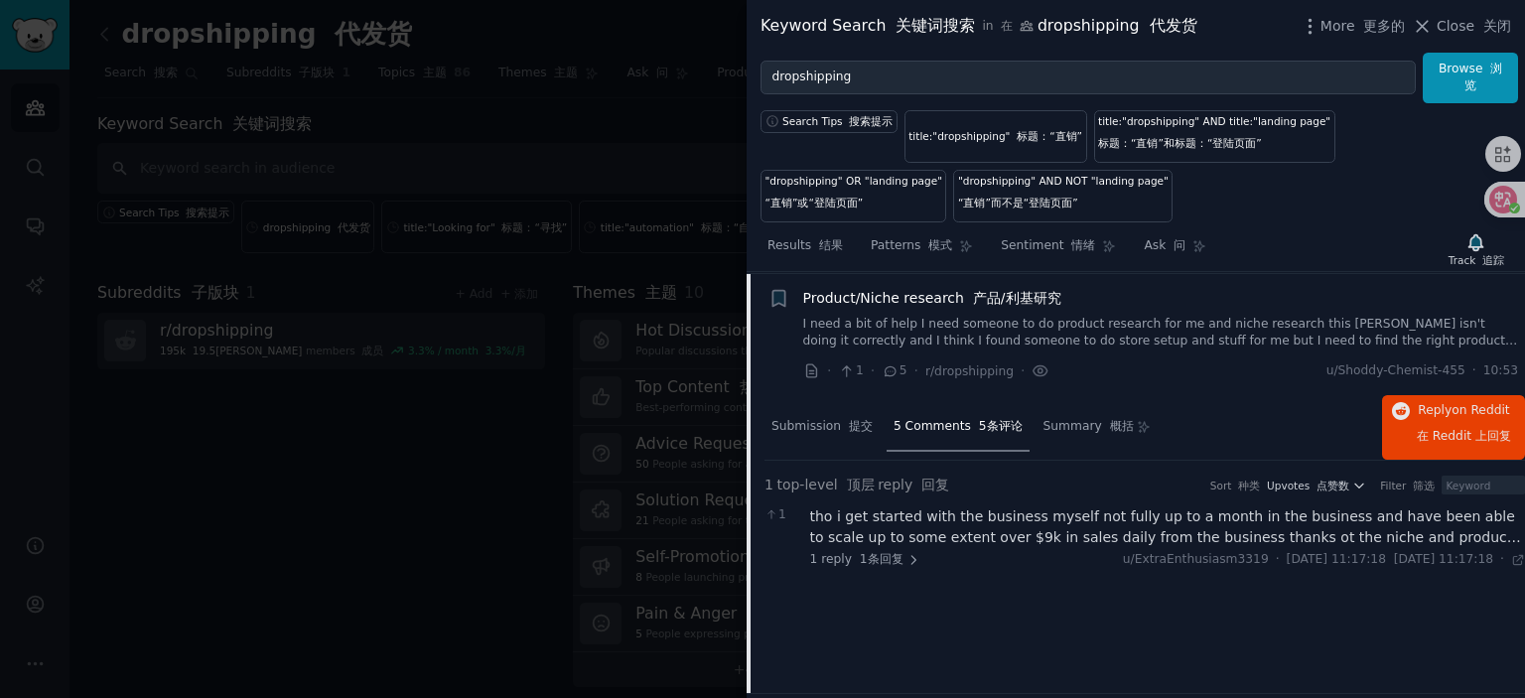
click at [1021, 513] on div "tho i get started with the business myself not fully up to a month in the busin…" at bounding box center [1168, 527] width 716 height 42
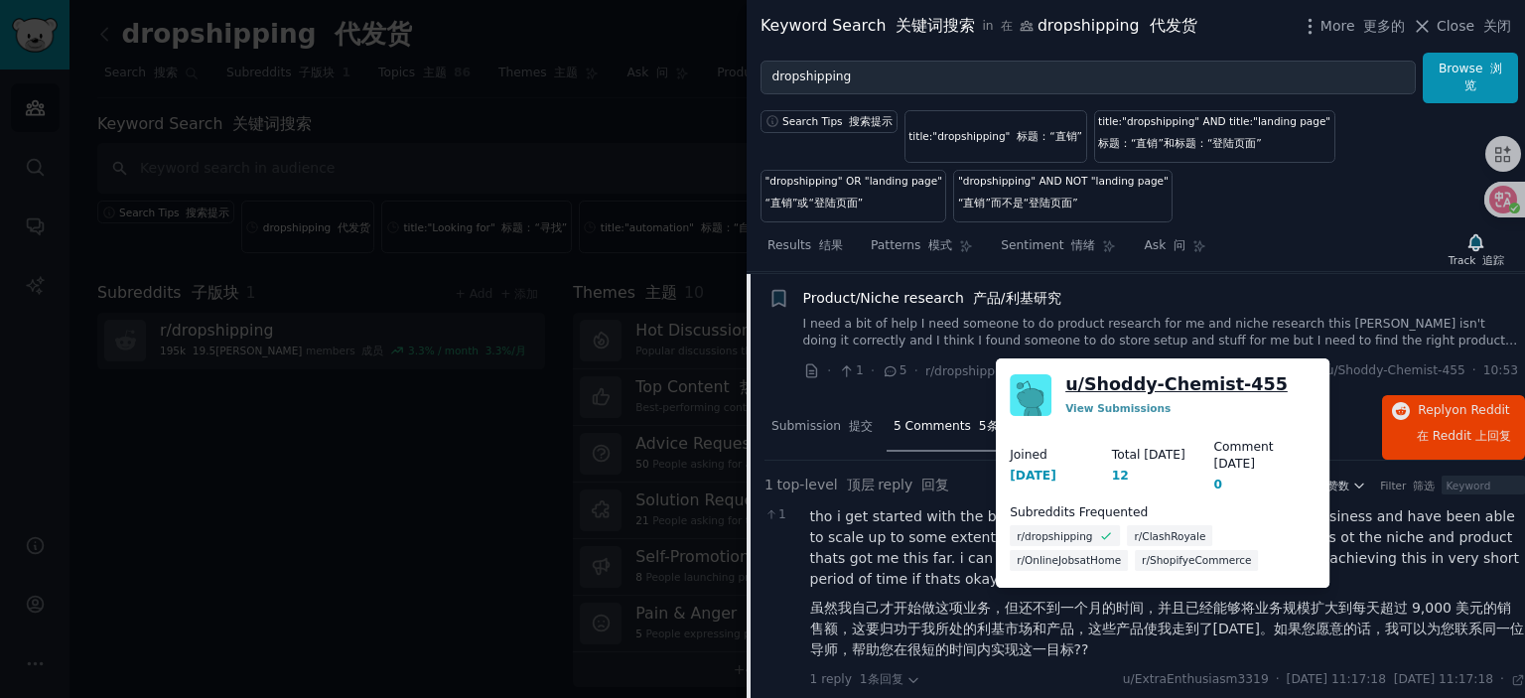
click at [1223, 386] on link "u/ Shoddy-Chemist-455" at bounding box center [1176, 384] width 222 height 25
